Goal: Transaction & Acquisition: Purchase product/service

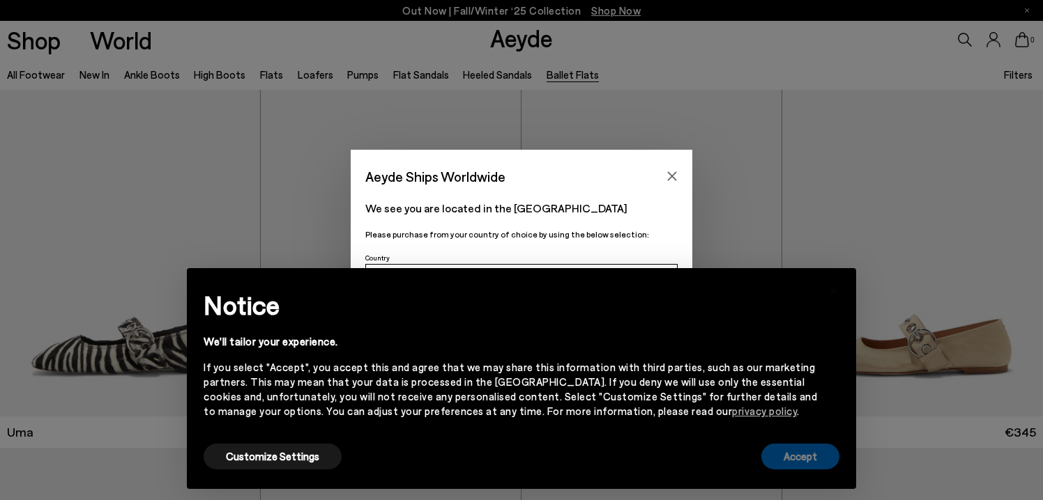
click at [810, 463] on button "Accept" at bounding box center [800, 457] width 78 height 26
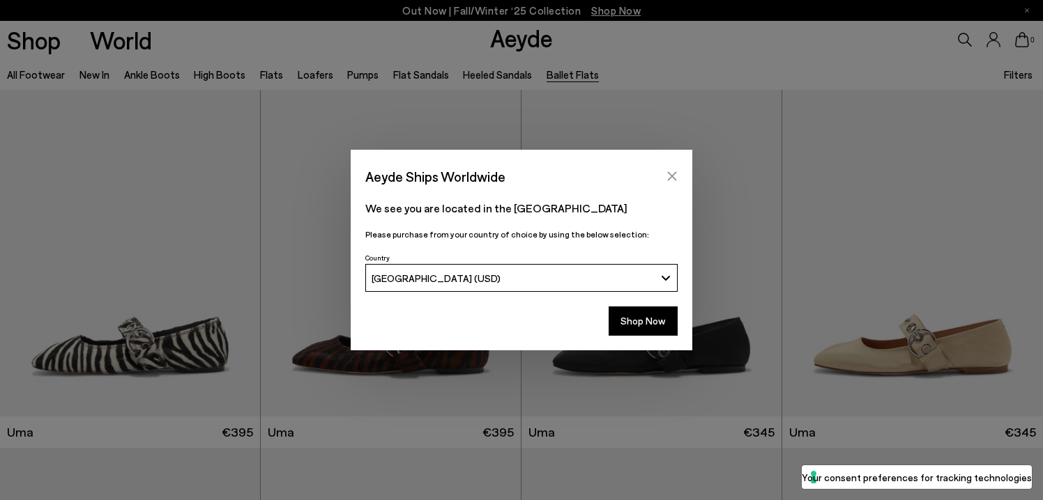
click at [673, 180] on icon "Close" at bounding box center [671, 176] width 11 height 11
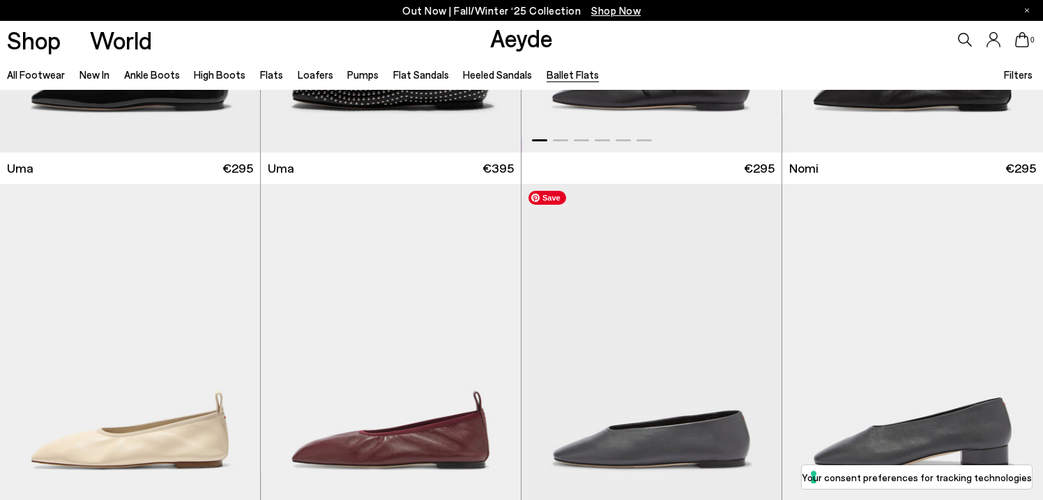
scroll to position [1820, 0]
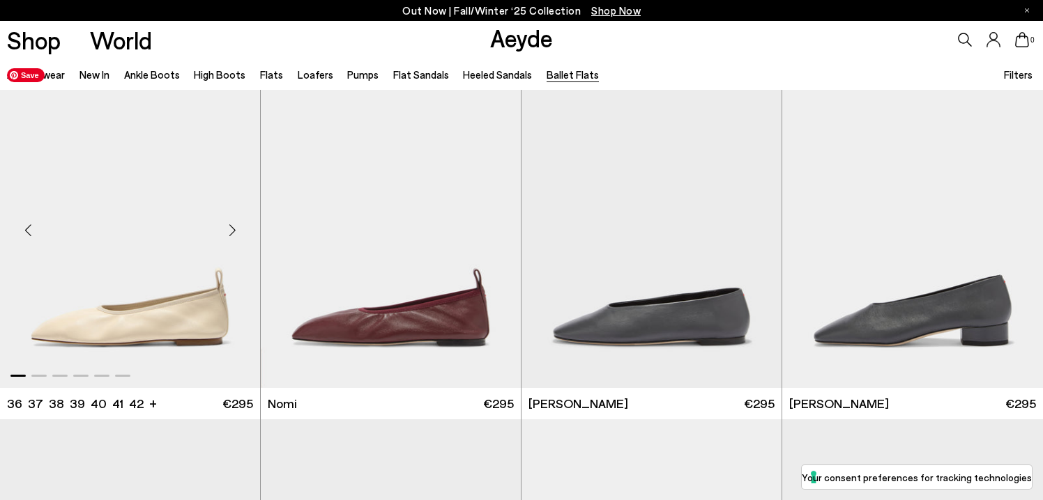
click at [71, 235] on img "1 / 6" at bounding box center [130, 224] width 260 height 327
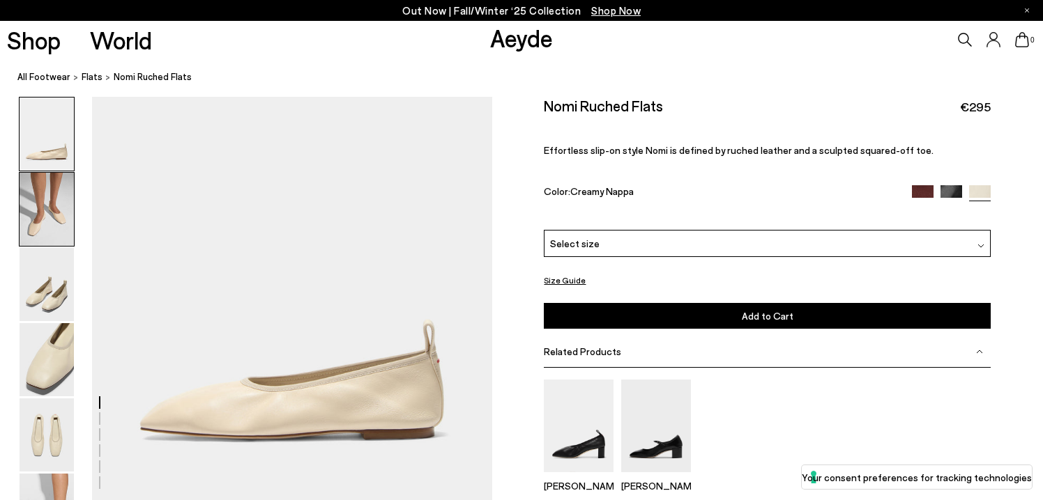
click at [43, 204] on img at bounding box center [47, 209] width 54 height 73
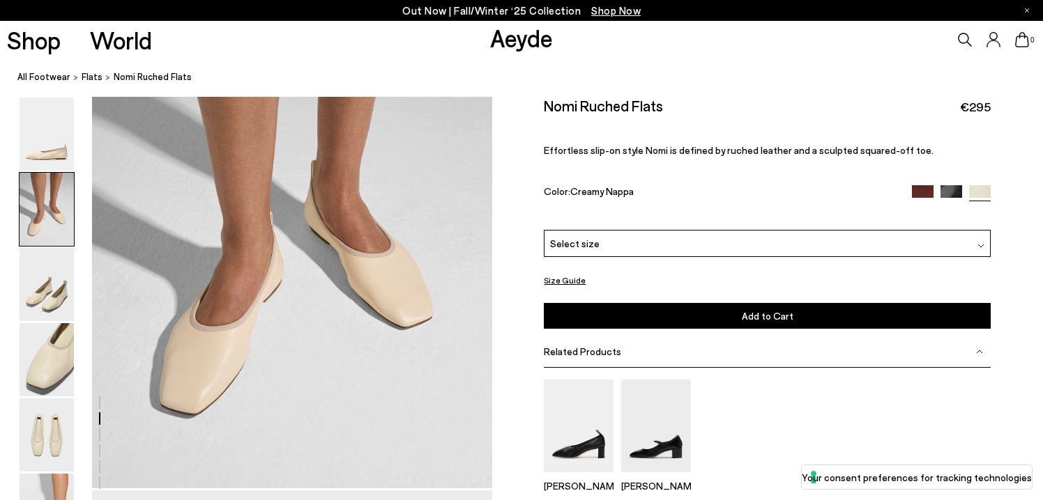
scroll to position [563, 0]
